Goal: Check status: Check status

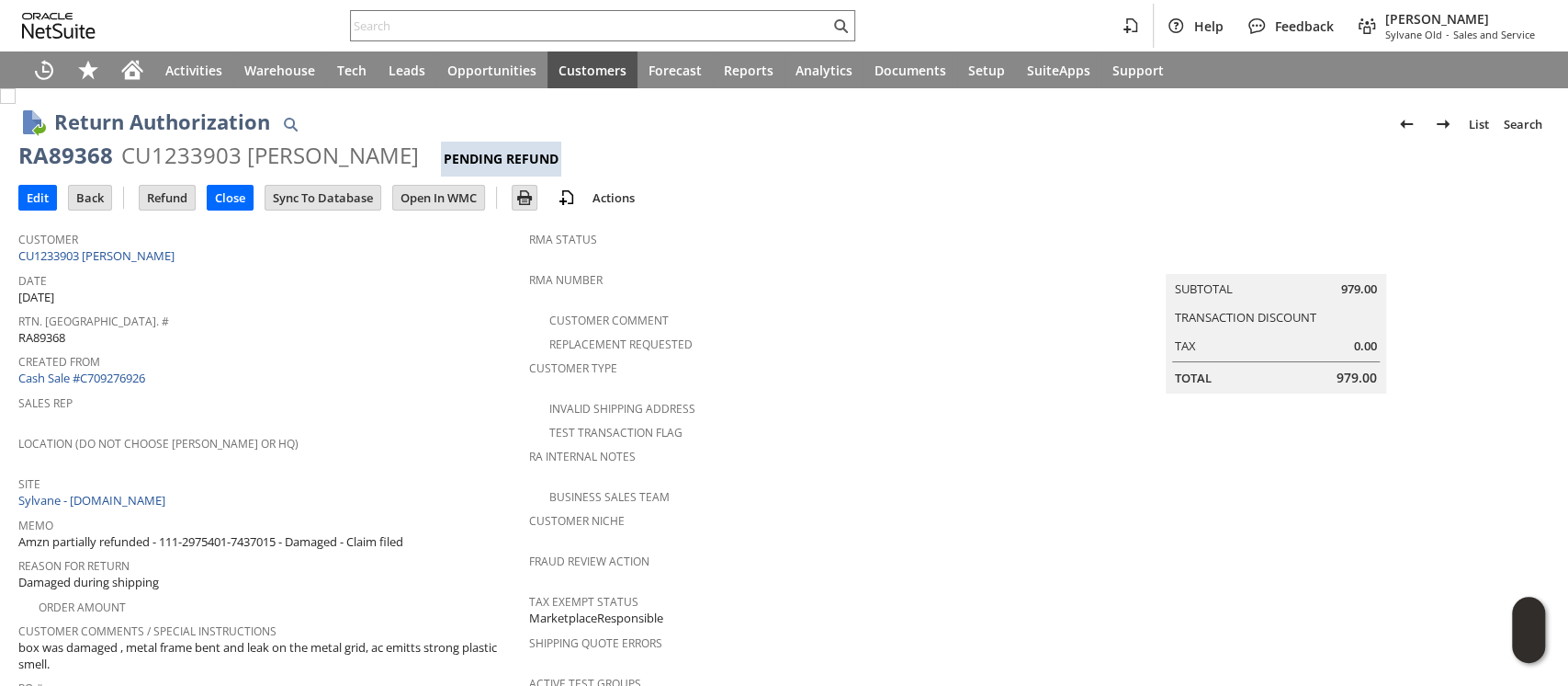
click at [199, 148] on div "CU1233903 Ella Pais" at bounding box center [271, 155] width 298 height 29
copy div "CU1233903"
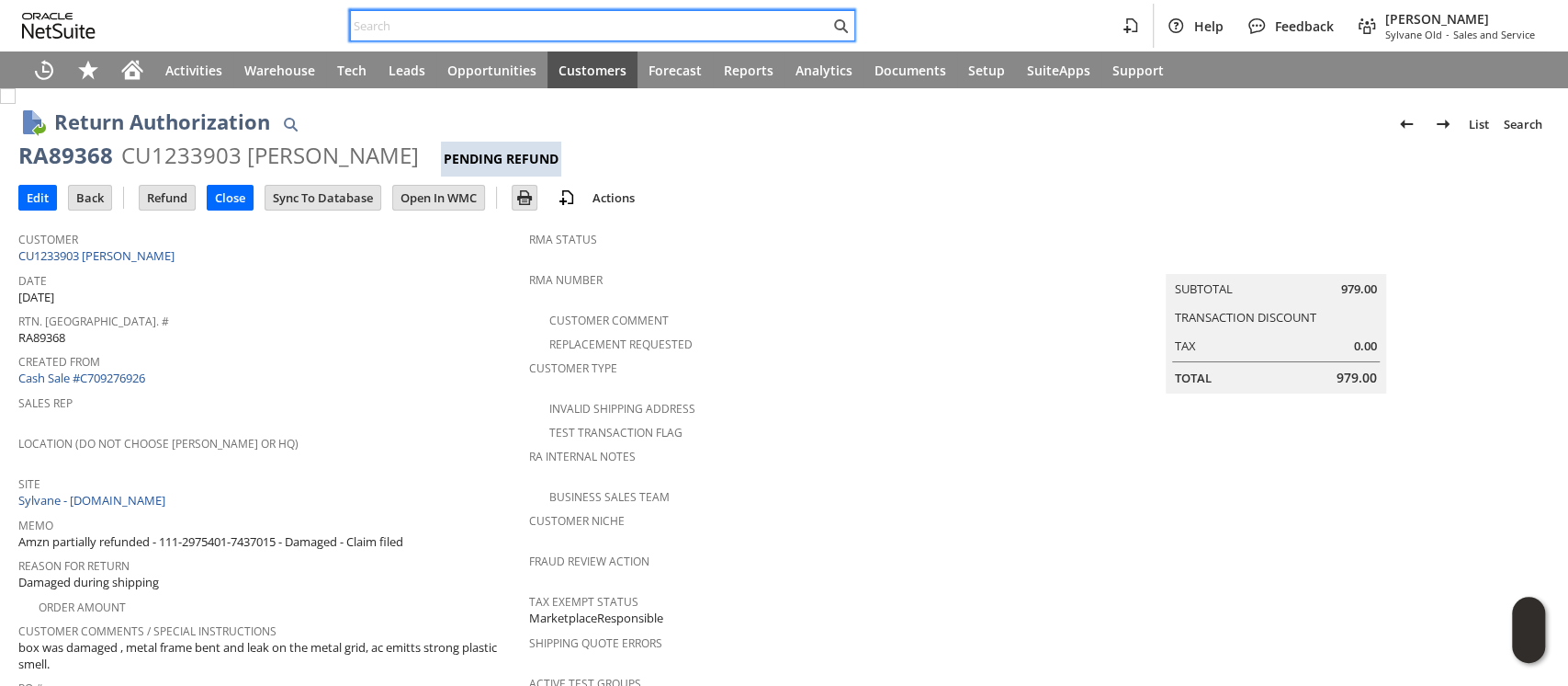
click at [703, 29] on input "text" at bounding box center [590, 25] width 479 height 22
paste input "112-3839749-5421033"
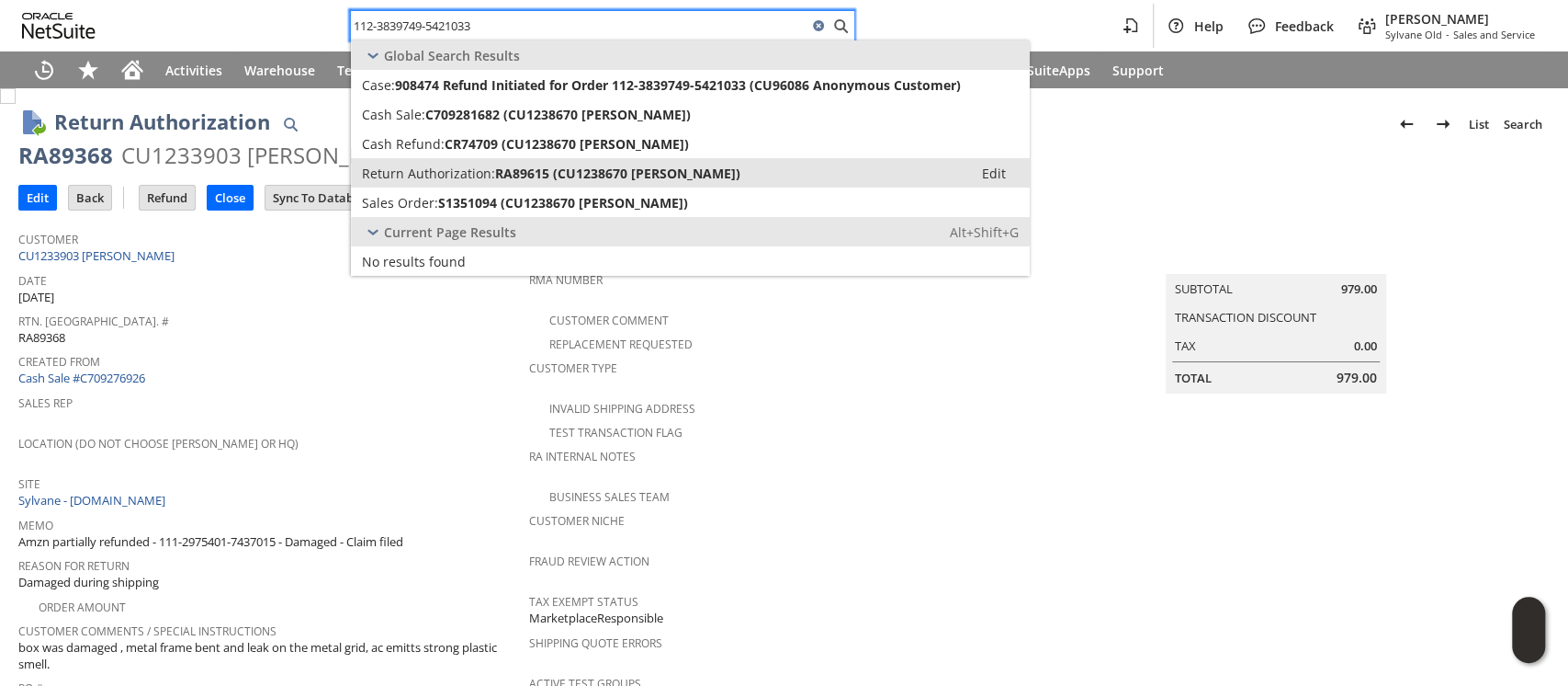
type input "112-3839749-5421033"
click at [669, 166] on span "RA89615 (CU1238670 Vang Lee)" at bounding box center [618, 173] width 245 height 18
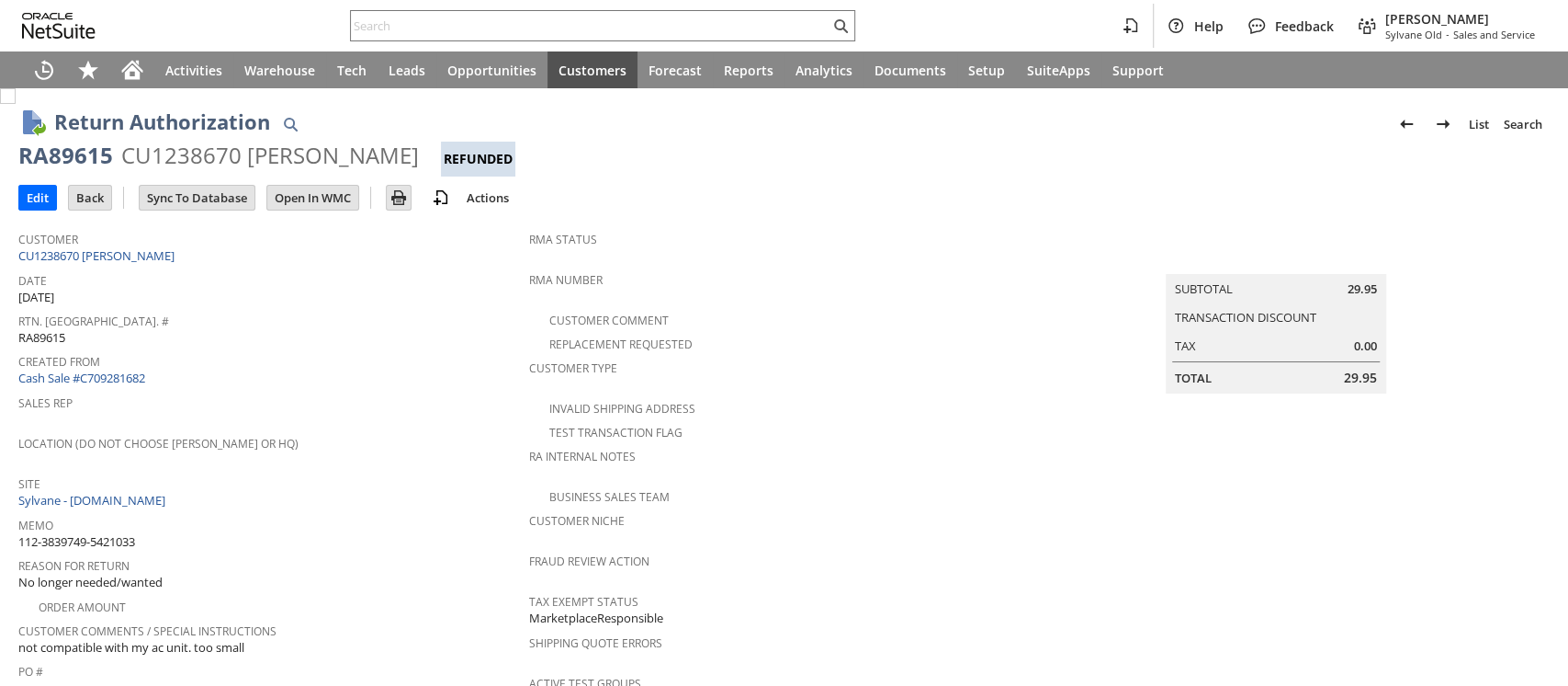
click at [176, 157] on div "CU1238670 Vang Lee" at bounding box center [271, 155] width 298 height 29
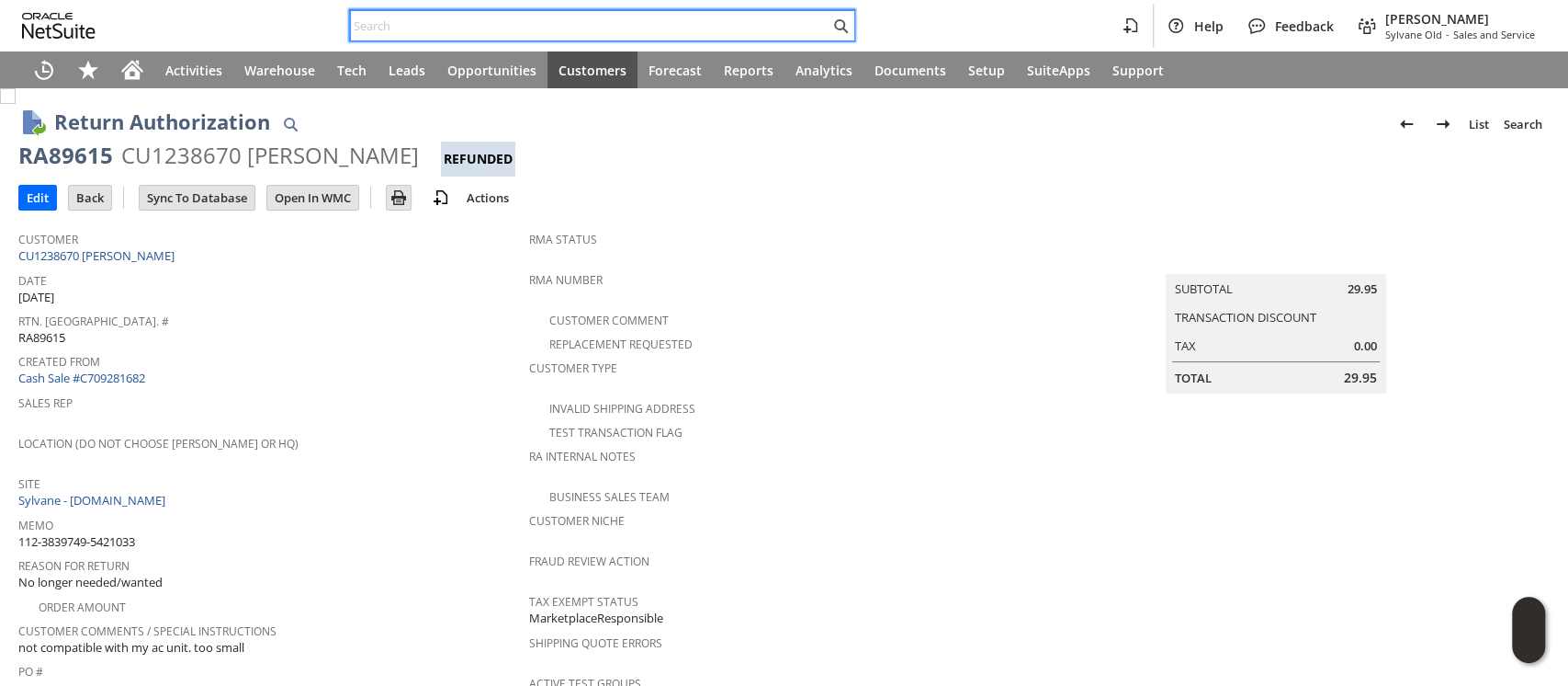
click at [786, 28] on input "text" at bounding box center [590, 25] width 479 height 22
paste input "113-5535125-7240248"
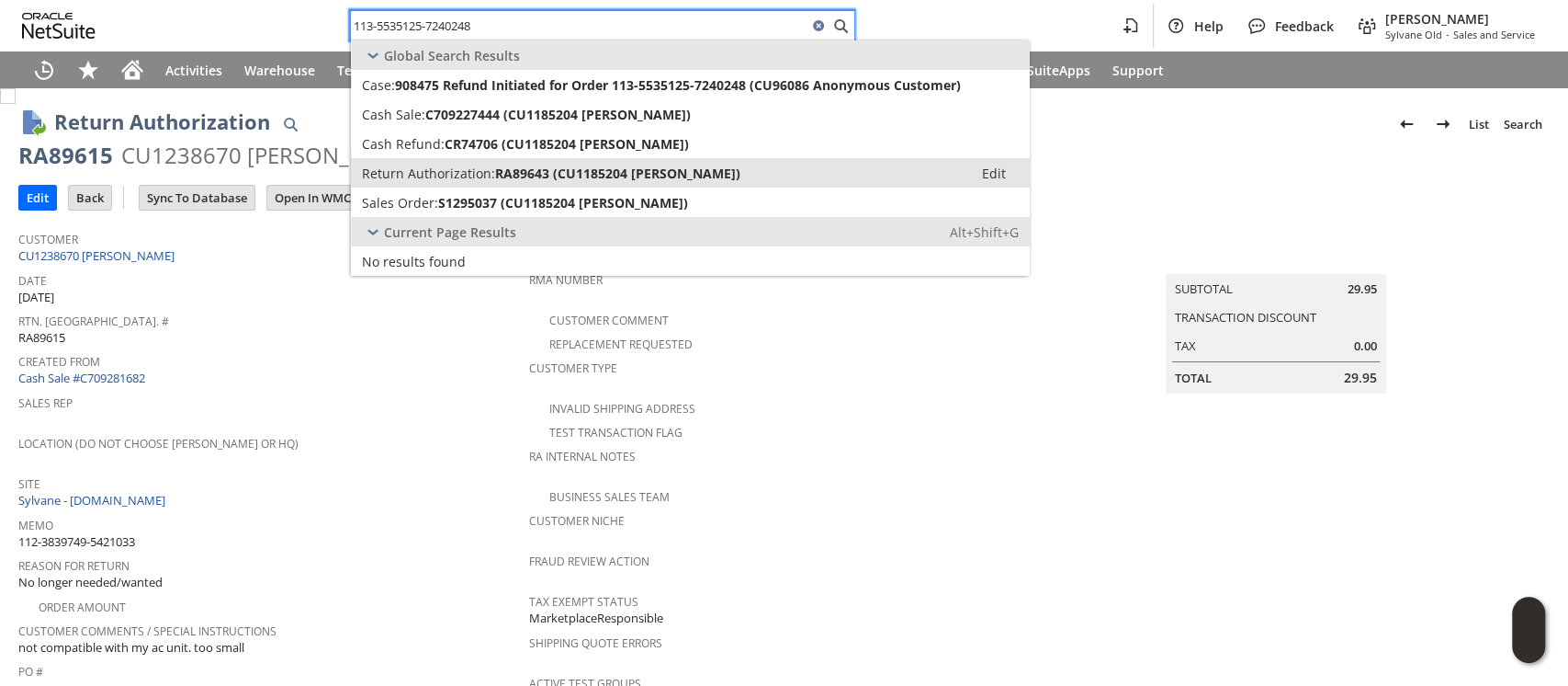
type input "113-5535125-7240248"
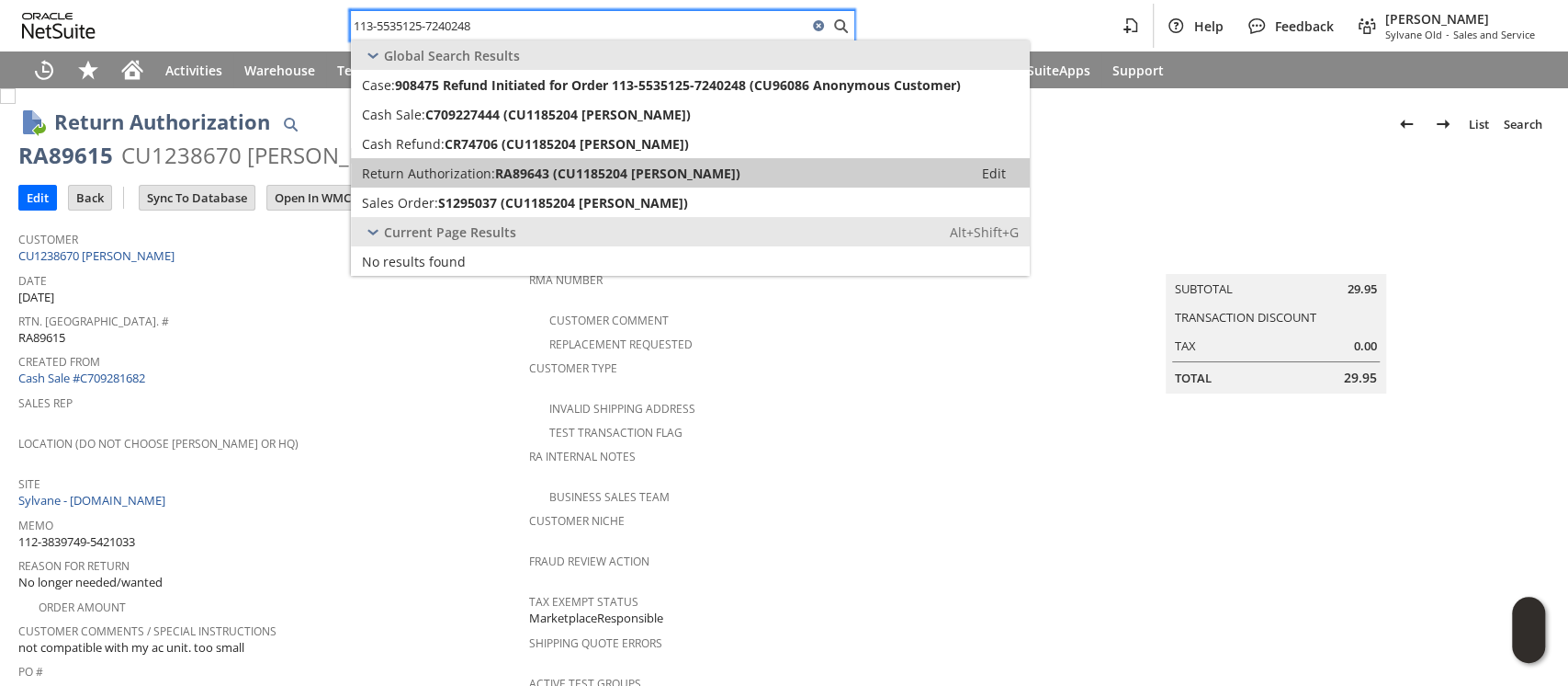
click at [645, 171] on span "RA89643 (CU1185204 Jungwoo Kim)" at bounding box center [618, 173] width 245 height 18
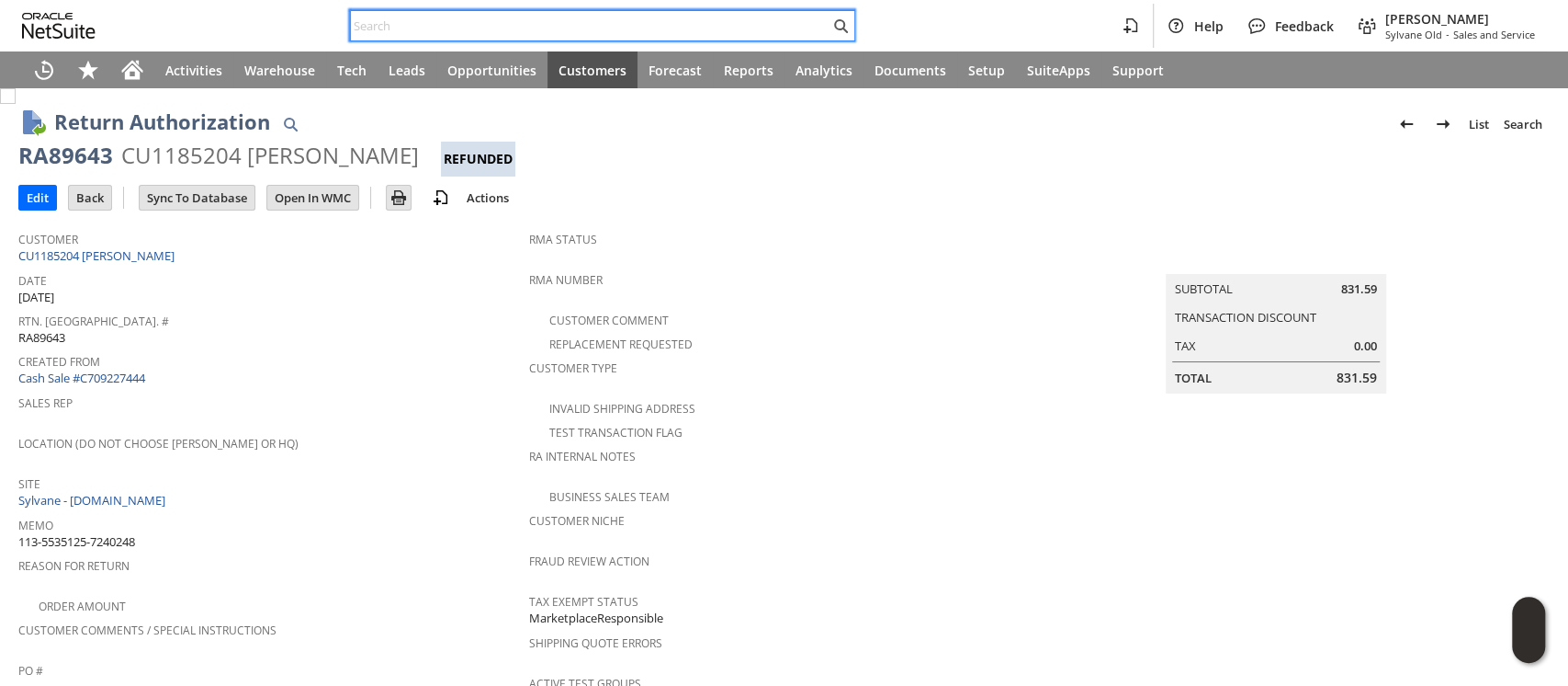
click at [612, 25] on input "text" at bounding box center [590, 25] width 479 height 22
paste input "114-9522530-1785045"
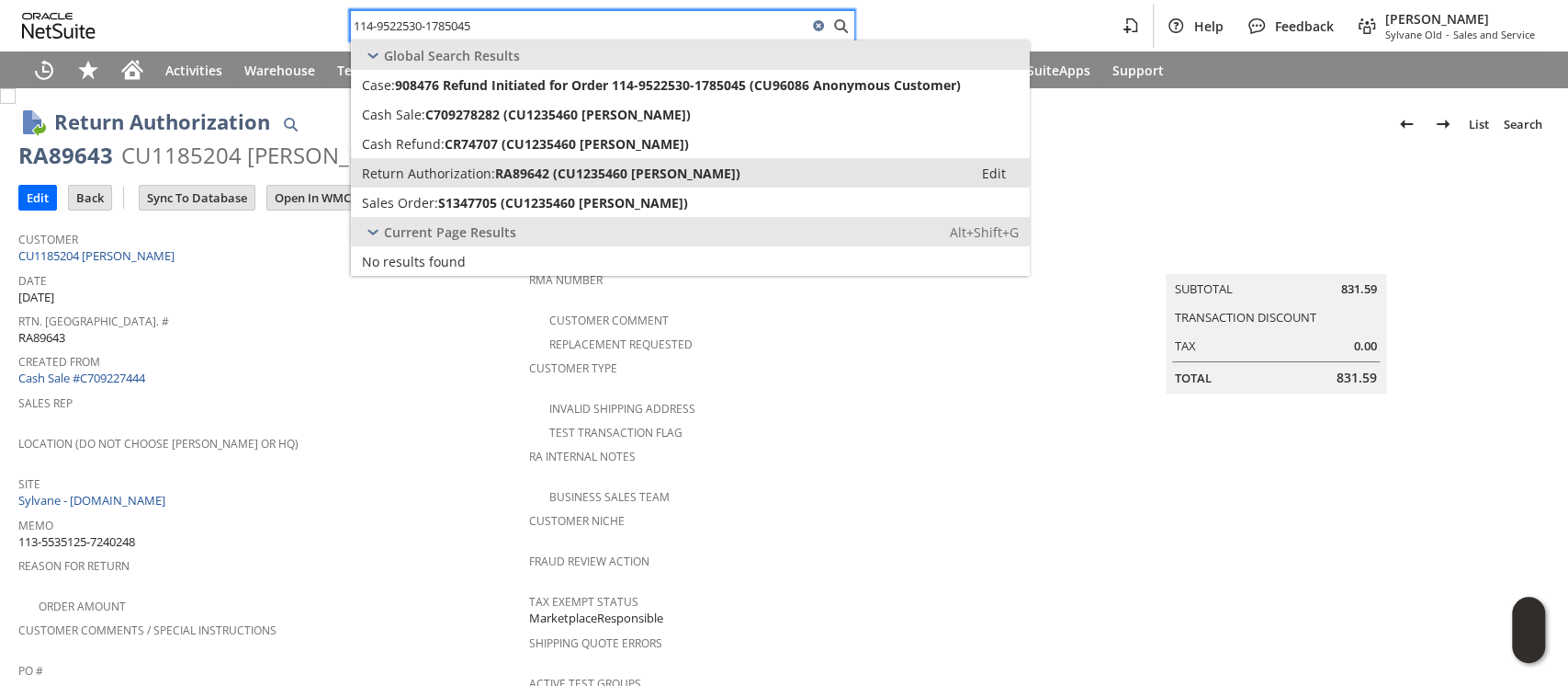
type input "114-9522530-1785045"
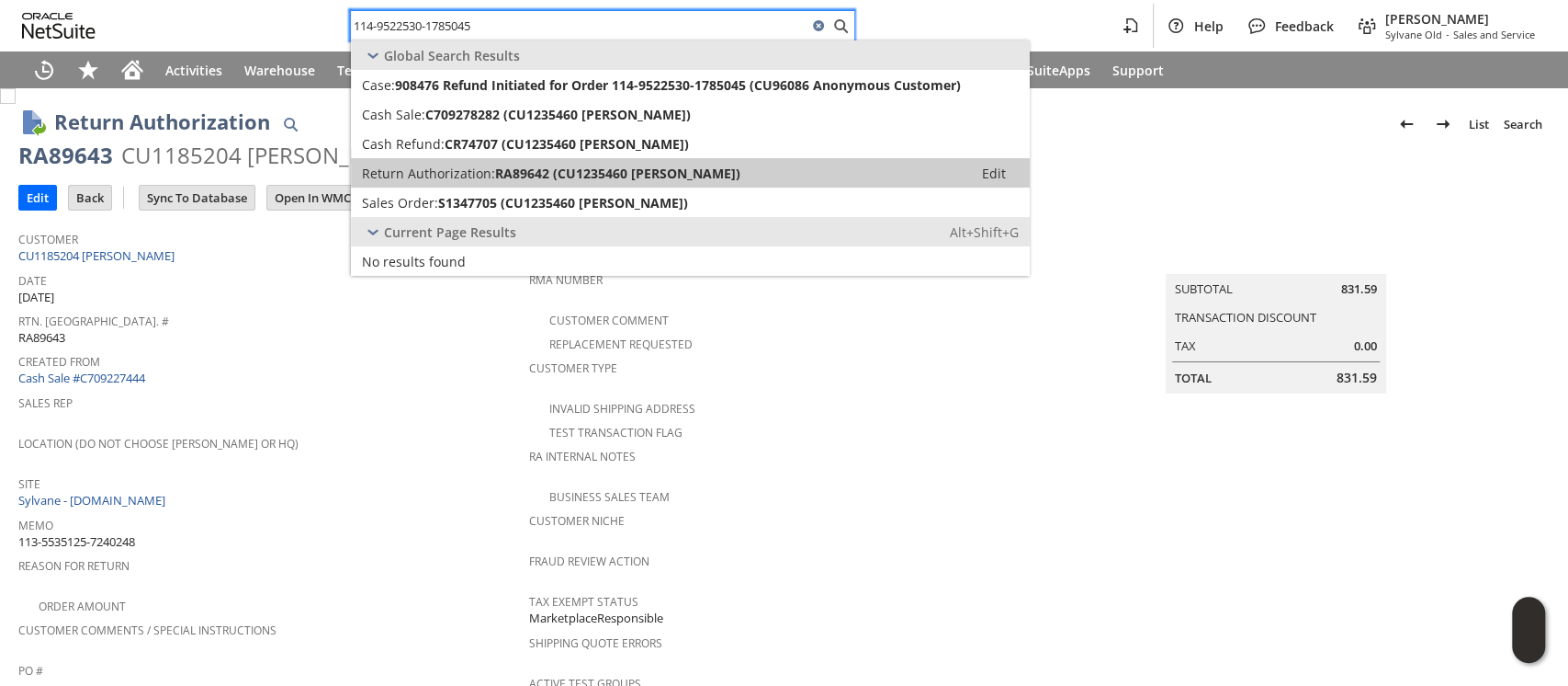
click at [614, 177] on span "RA89642 (CU1235460 [PERSON_NAME])" at bounding box center [618, 173] width 245 height 18
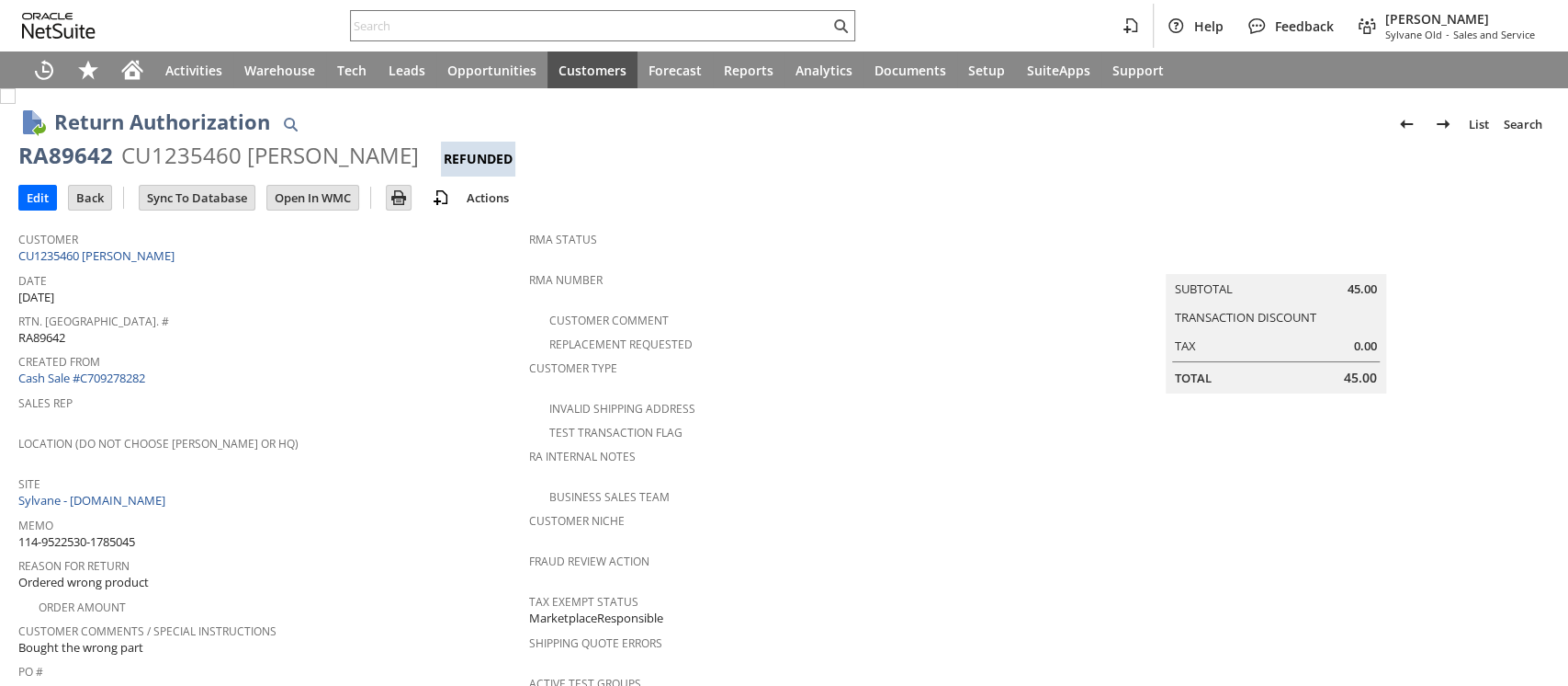
click at [220, 155] on div "CU1235460 Benjamin Macdonald" at bounding box center [271, 155] width 298 height 29
copy div "CU1235460"
click at [680, 28] on input "text" at bounding box center [590, 25] width 479 height 22
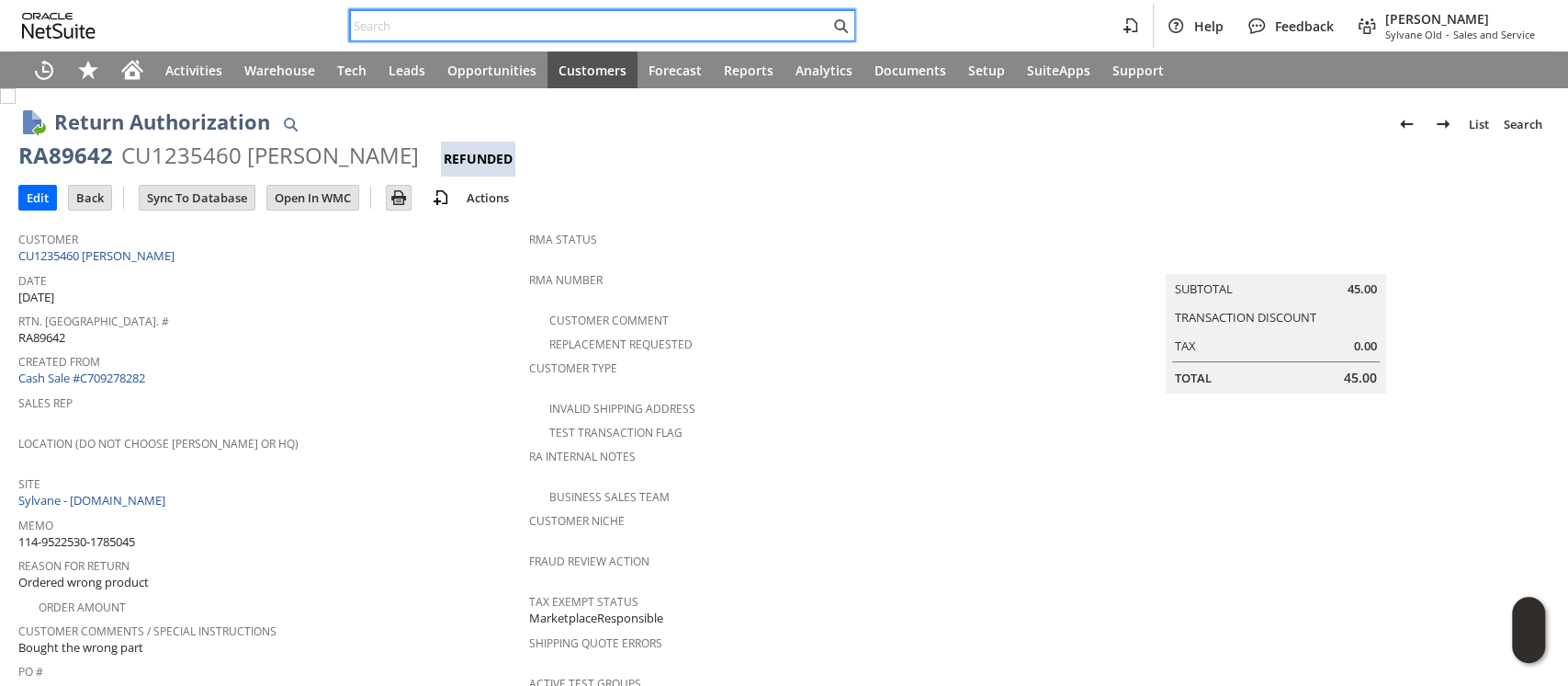
paste input "113-7554240-5761863"
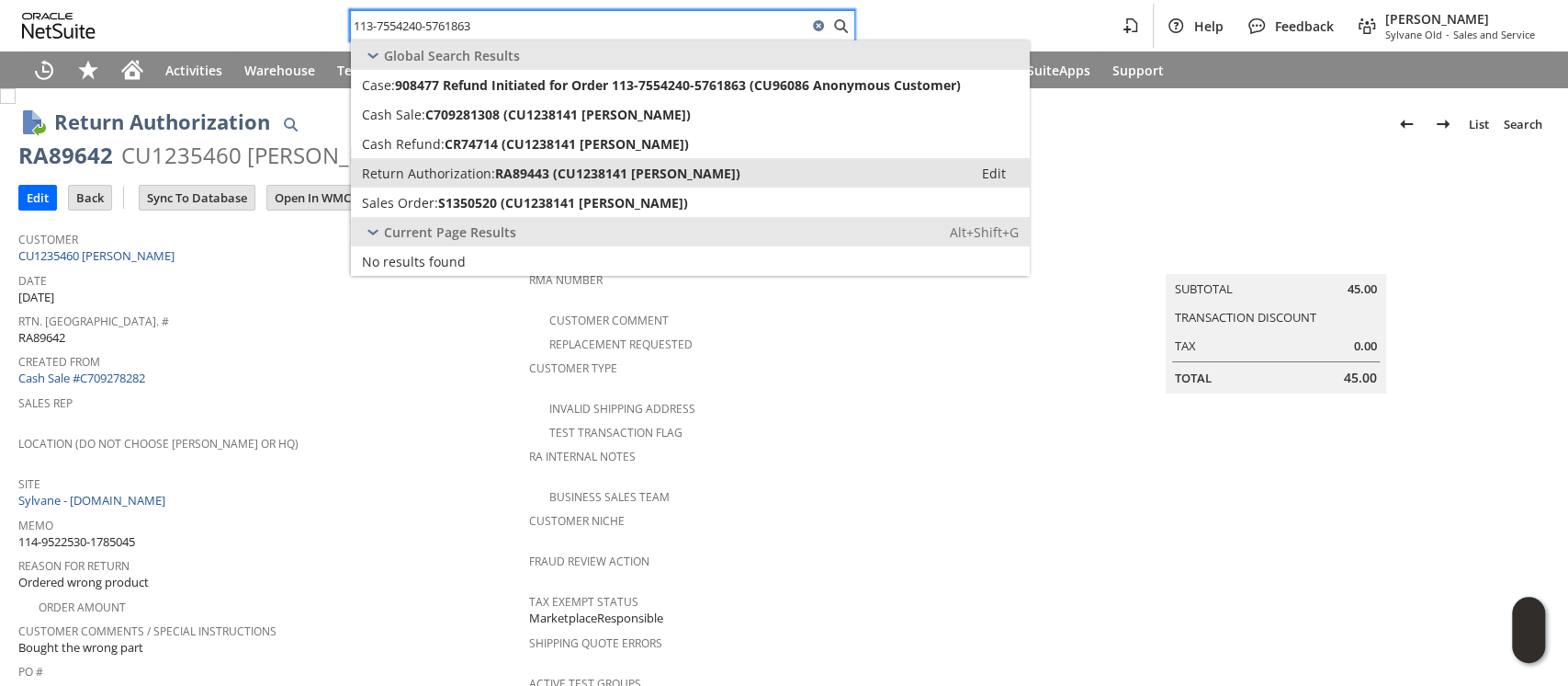
type input "113-7554240-5761863"
click at [605, 168] on span "RA89443 (CU1238141 Bethany Harris)" at bounding box center [618, 173] width 245 height 18
